Goal: Task Accomplishment & Management: Use online tool/utility

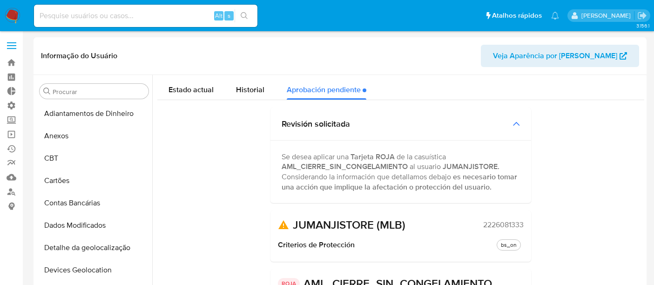
select select "10"
click at [15, 132] on link "Operações em massa" at bounding box center [55, 134] width 111 height 14
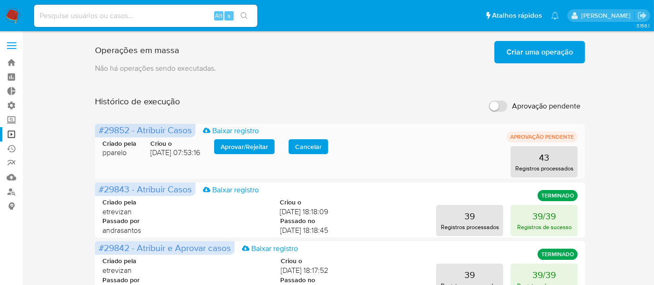
click at [250, 148] on span "Aprovar / Rejeitar" at bounding box center [243, 146] width 47 height 13
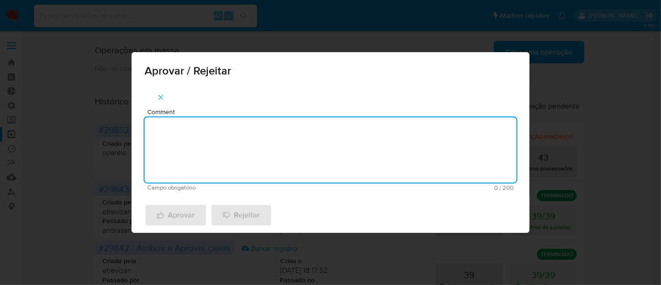
click at [214, 149] on textarea "Comment" at bounding box center [331, 149] width 372 height 65
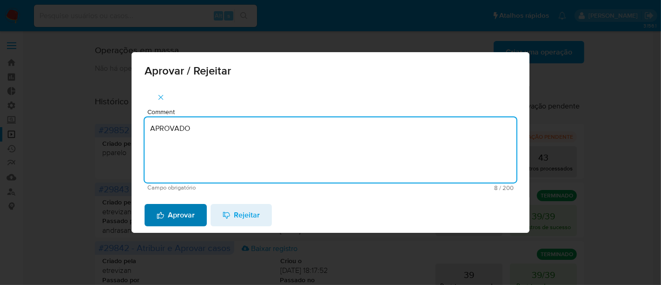
type textarea "APROVADO"
click at [175, 212] on span "Aprovar" at bounding box center [176, 215] width 38 height 20
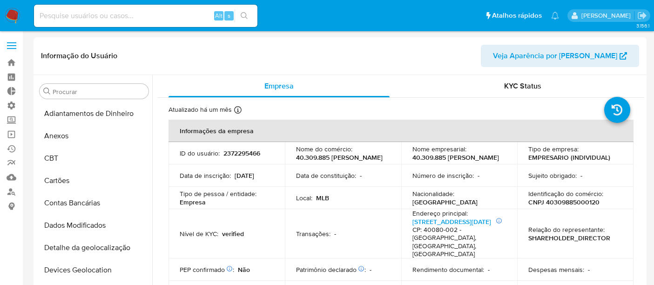
select select "10"
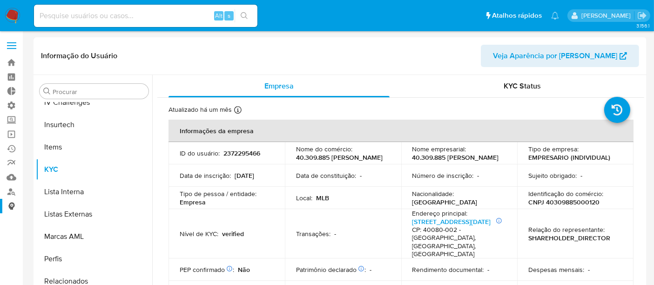
scroll to position [415, 0]
click at [14, 136] on link "Operações em massa" at bounding box center [55, 134] width 111 height 14
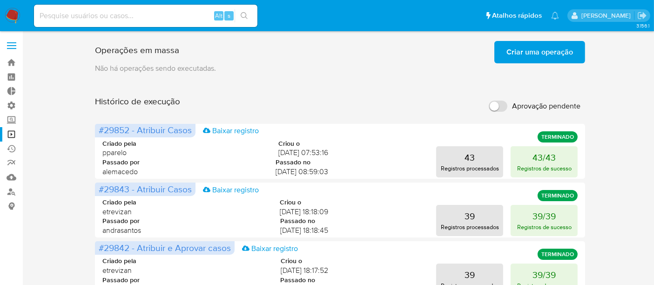
click at [537, 51] on span "Criar uma operação" at bounding box center [539, 52] width 67 height 20
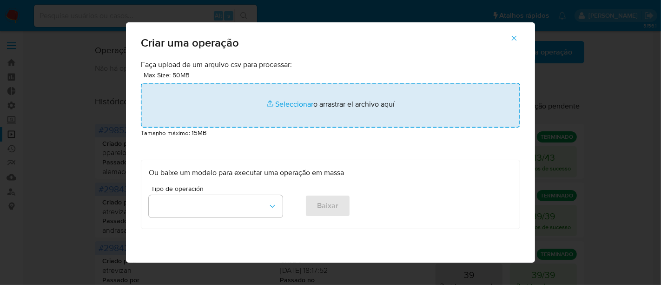
click at [280, 101] on input "file" at bounding box center [331, 105] width 380 height 45
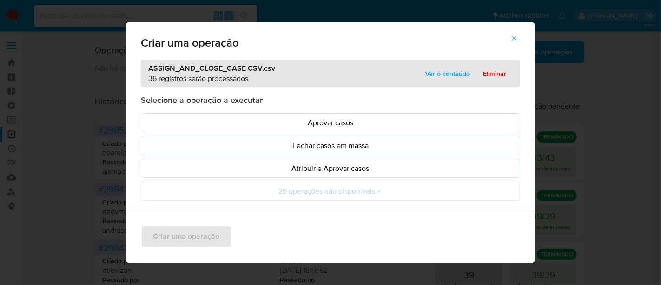
click at [448, 75] on span "Ver o conteúdo" at bounding box center [448, 73] width 45 height 13
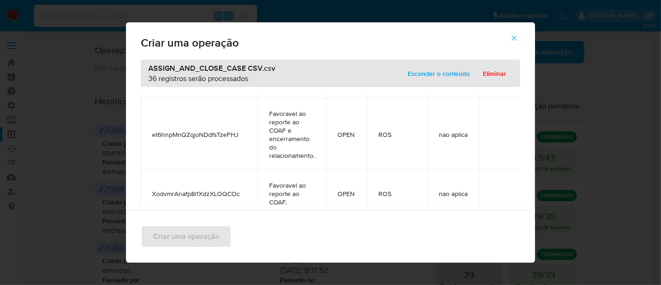
scroll to position [2894, 0]
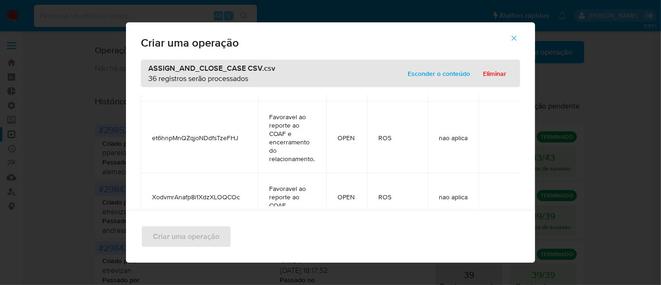
click at [417, 73] on span "Esconder o conteúdo" at bounding box center [439, 73] width 62 height 13
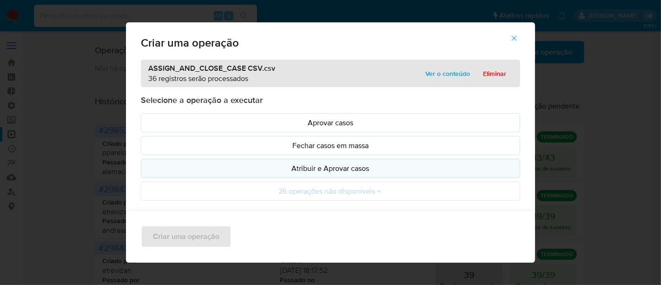
click at [321, 163] on p "Atribuir e Aprovar casos" at bounding box center [331, 168] width 364 height 11
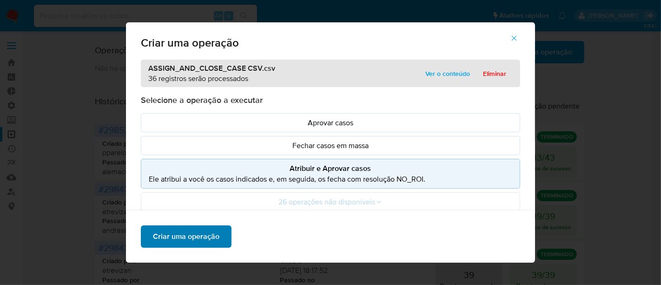
click at [168, 238] on span "Criar uma operação" at bounding box center [186, 236] width 67 height 20
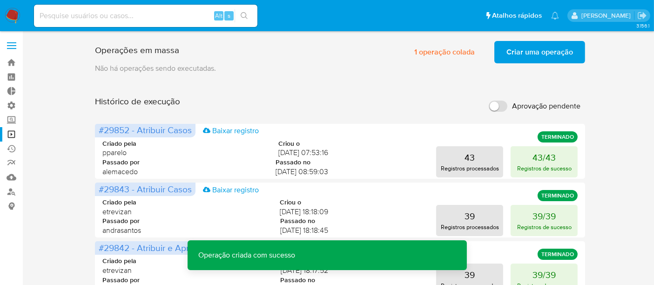
click at [548, 55] on span "Criar uma operação" at bounding box center [539, 52] width 67 height 20
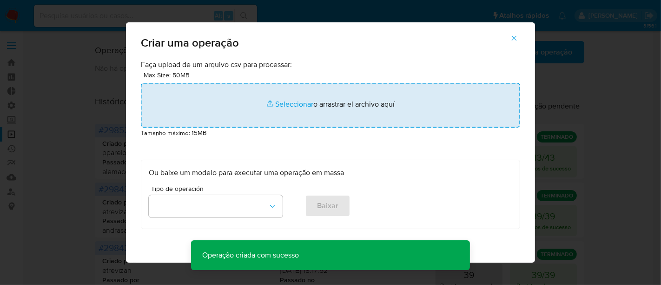
click at [294, 104] on input "file" at bounding box center [331, 105] width 380 height 45
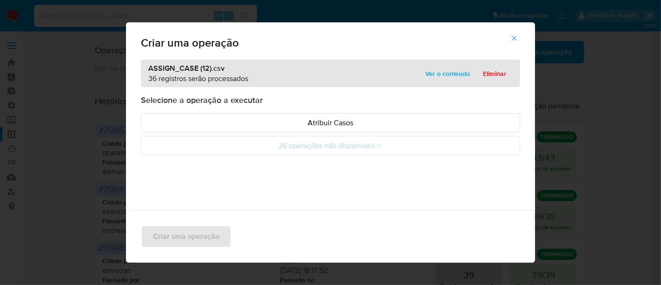
click at [450, 77] on span "Ver o conteúdo" at bounding box center [448, 73] width 45 height 13
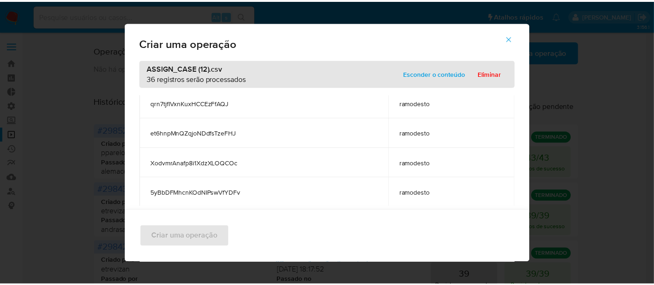
scroll to position [983, 0]
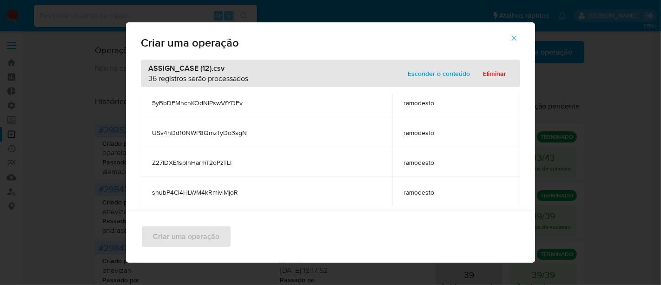
click at [427, 69] on span "Esconder o conteúdo" at bounding box center [439, 73] width 62 height 13
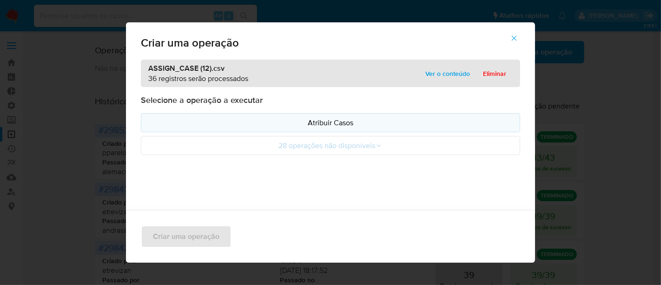
click at [349, 124] on p "Atribuir Casos" at bounding box center [331, 122] width 364 height 11
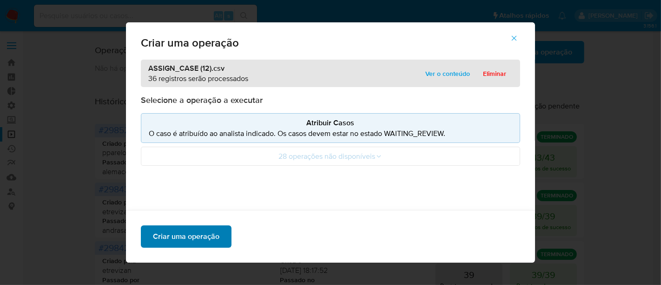
click at [176, 240] on span "Criar uma operação" at bounding box center [186, 236] width 67 height 20
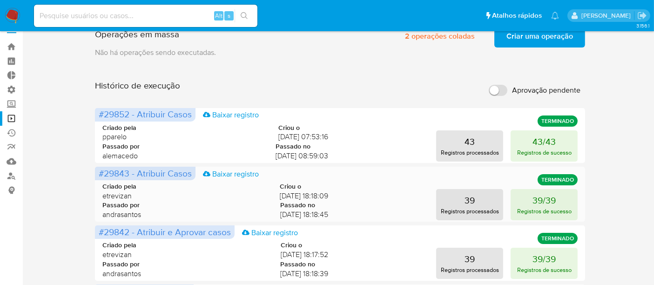
scroll to position [0, 0]
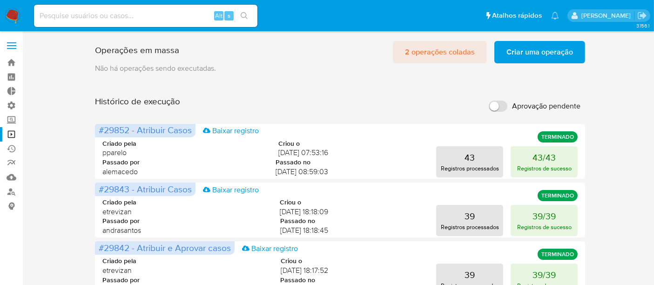
click at [425, 51] on span "2 operações coladas" at bounding box center [440, 52] width 70 height 20
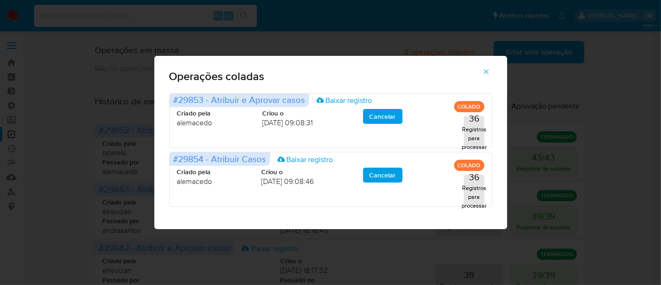
click at [492, 66] on button "button" at bounding box center [486, 71] width 33 height 22
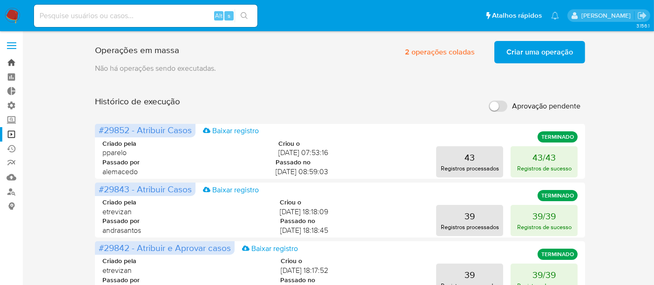
click at [5, 61] on link "Bandeja" at bounding box center [55, 62] width 111 height 14
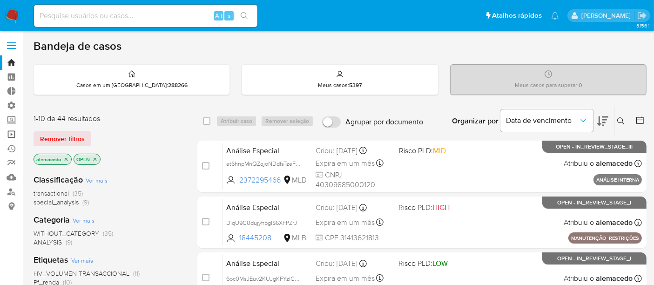
click at [9, 135] on link "Operações em massa" at bounding box center [55, 134] width 111 height 14
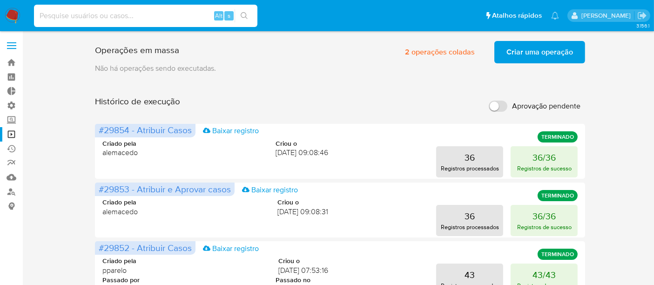
click at [71, 20] on input at bounding box center [145, 16] width 223 height 12
paste input "Us26PDtg7DjrjkUIzac5rbsS"
type input "Us26PDtg7DjrjkUIzac5rbsS"
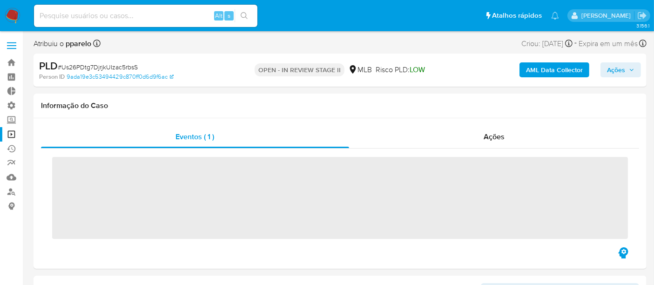
scroll to position [415, 0]
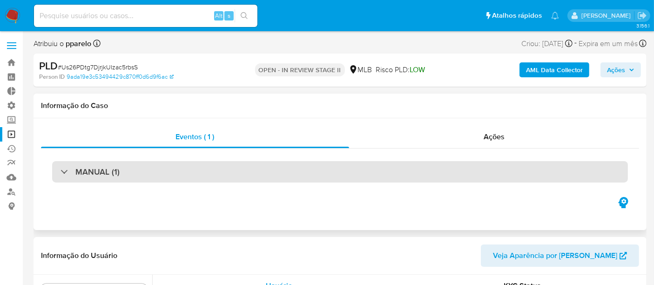
select select "10"
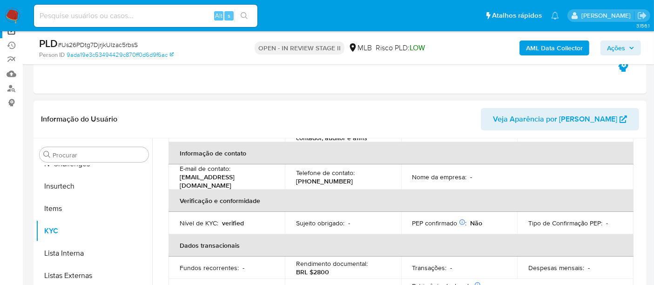
scroll to position [207, 0]
